Goal: Information Seeking & Learning: Check status

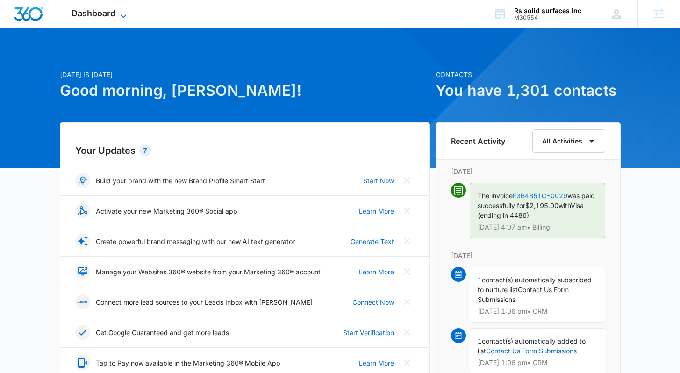
click at [114, 10] on span "Dashboard" at bounding box center [93, 13] width 44 height 10
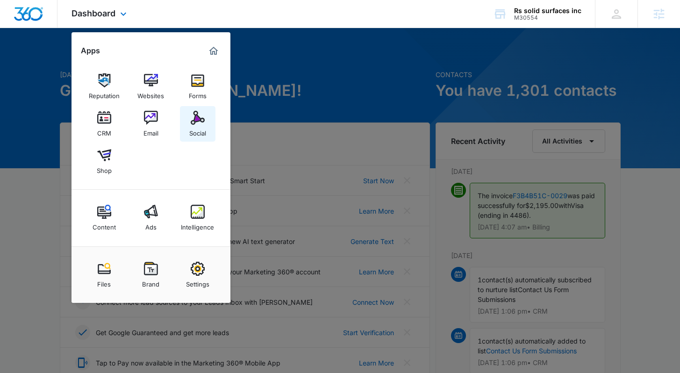
click at [196, 131] on div "Social" at bounding box center [197, 131] width 17 height 12
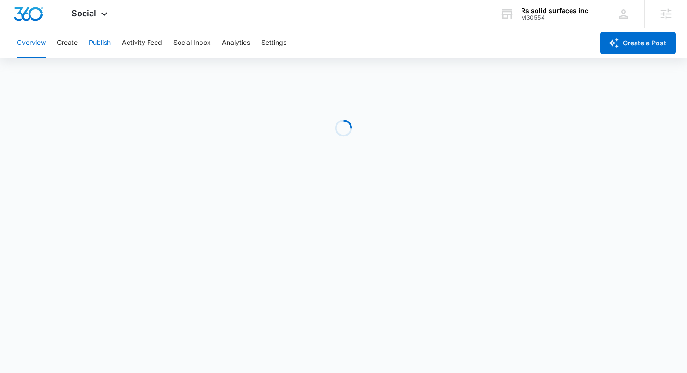
click at [95, 49] on button "Publish" at bounding box center [100, 43] width 22 height 30
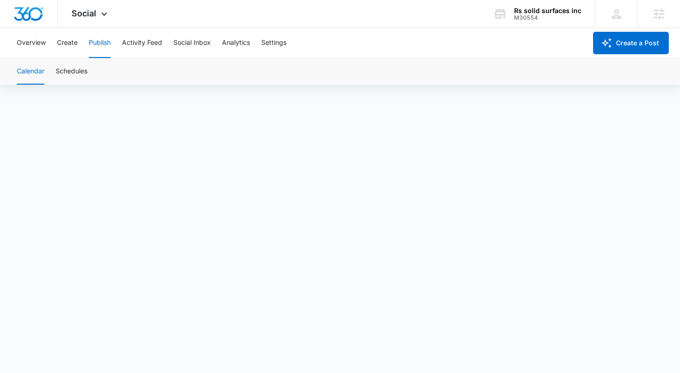
click at [103, 46] on button "Publish" at bounding box center [100, 43] width 22 height 30
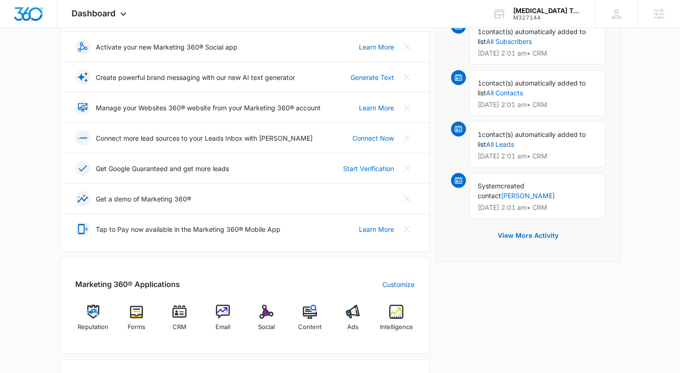
scroll to position [314, 0]
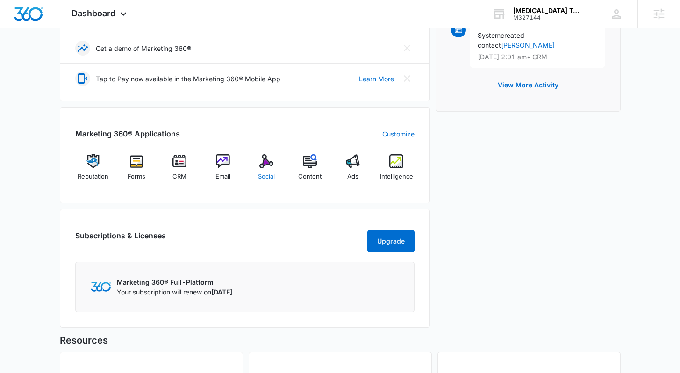
click at [259, 172] on span "Social" at bounding box center [266, 176] width 17 height 9
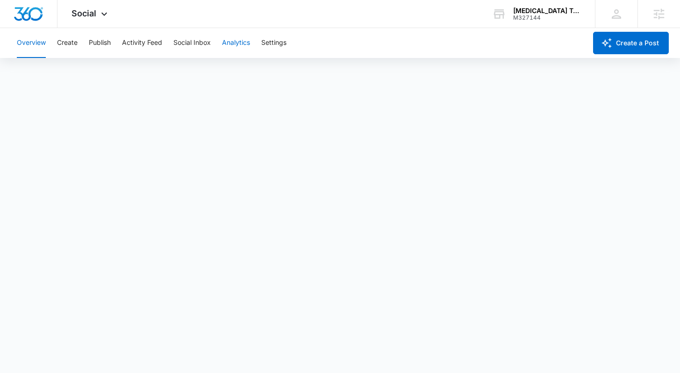
click at [247, 42] on button "Analytics" at bounding box center [236, 43] width 28 height 30
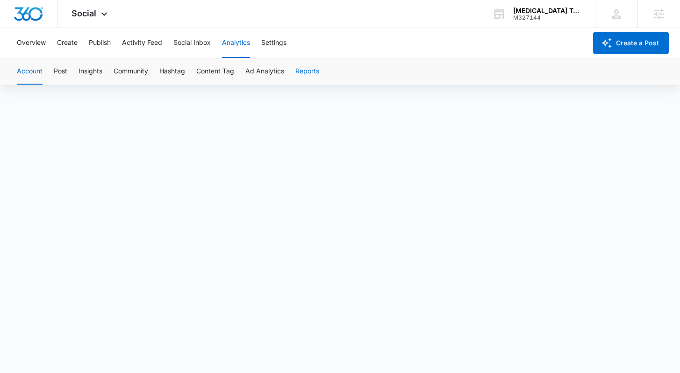
click at [309, 73] on button "Reports" at bounding box center [307, 71] width 24 height 26
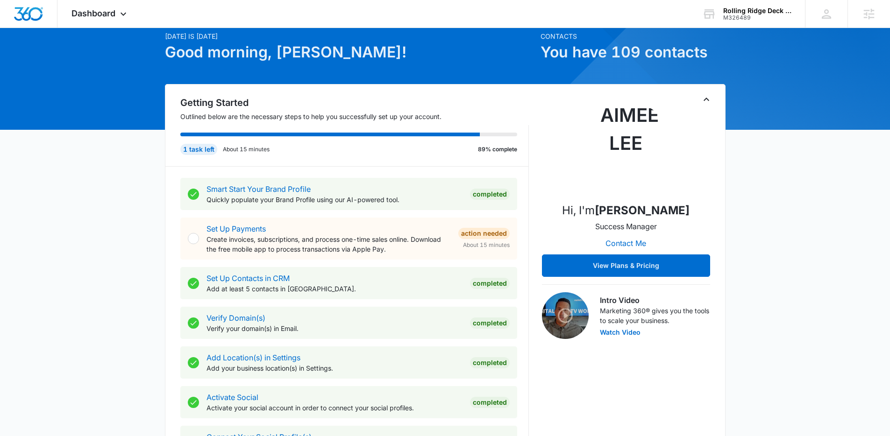
scroll to position [322, 0]
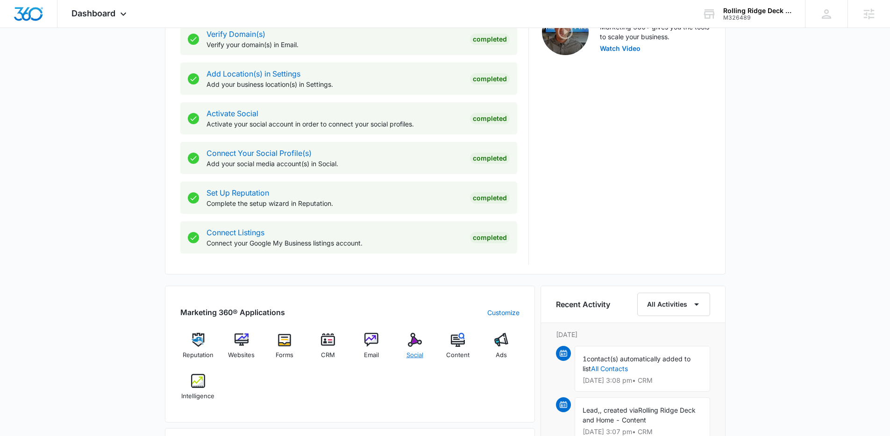
click at [421, 352] on span "Social" at bounding box center [414, 355] width 17 height 9
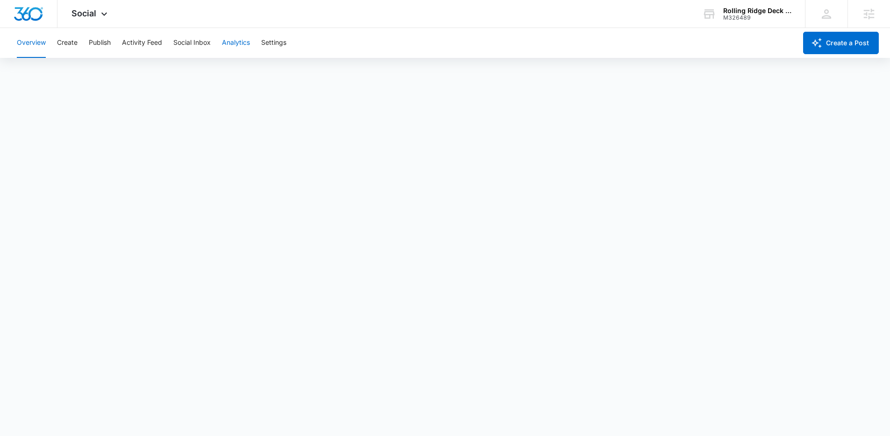
click at [232, 45] on button "Analytics" at bounding box center [236, 43] width 28 height 30
click at [314, 70] on button "Reports" at bounding box center [307, 71] width 24 height 26
